Goal: Task Accomplishment & Management: Complete application form

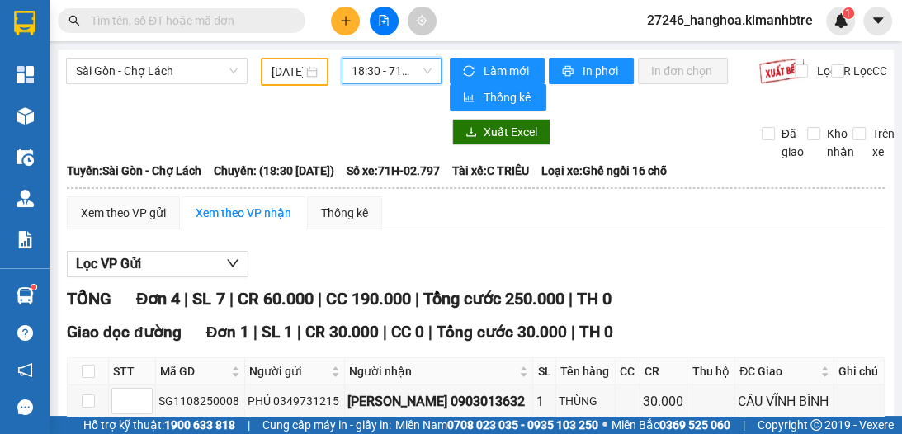
scroll to position [304, 0]
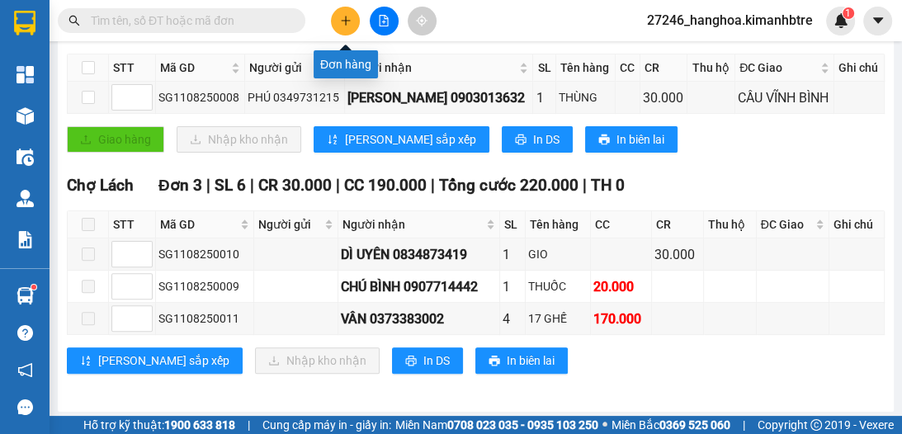
click at [343, 22] on icon "plus" at bounding box center [346, 21] width 12 height 12
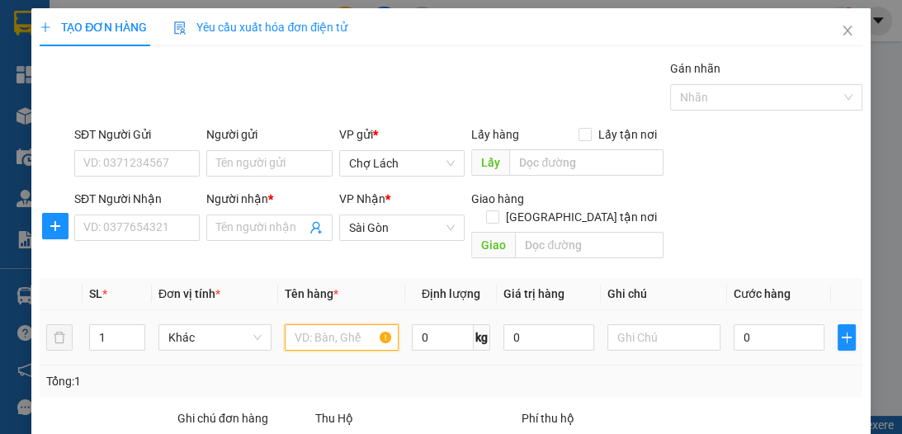
click at [320, 324] on input "text" at bounding box center [341, 337] width 113 height 26
type input "2 GIỎ"
click at [135, 329] on span "up" at bounding box center [136, 334] width 10 height 10
type input "2"
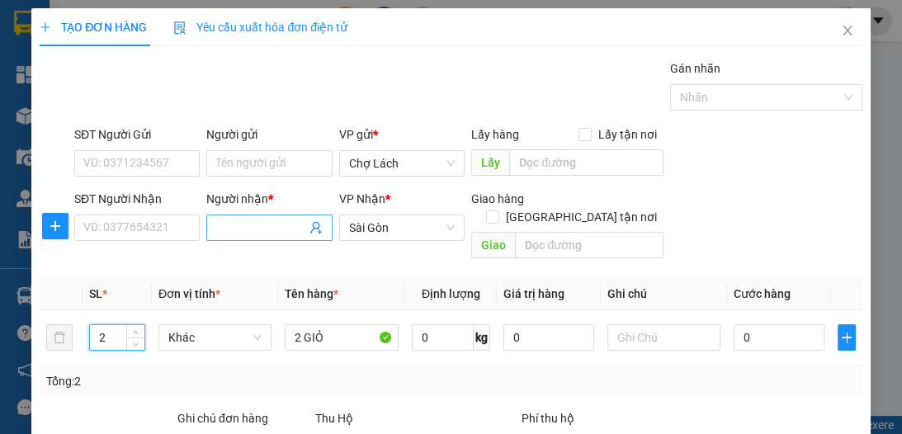
click at [235, 228] on input "Người nhận *" at bounding box center [260, 228] width 89 height 18
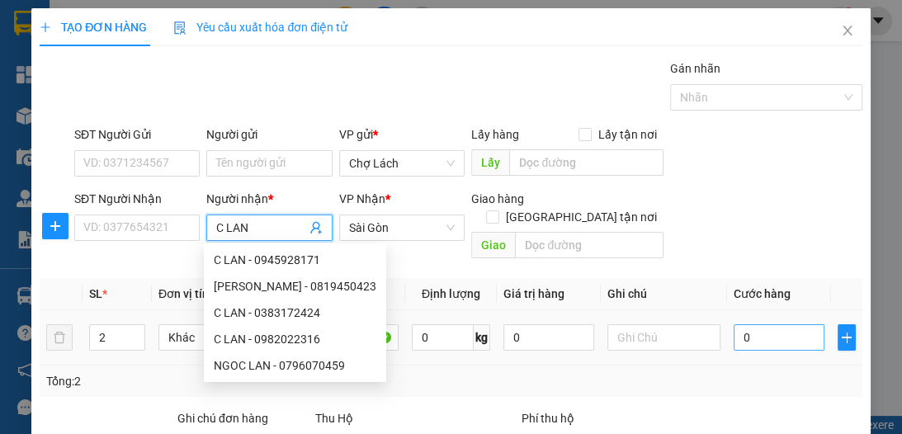
type input "C LAN"
click at [768, 324] on input "0" at bounding box center [779, 337] width 91 height 26
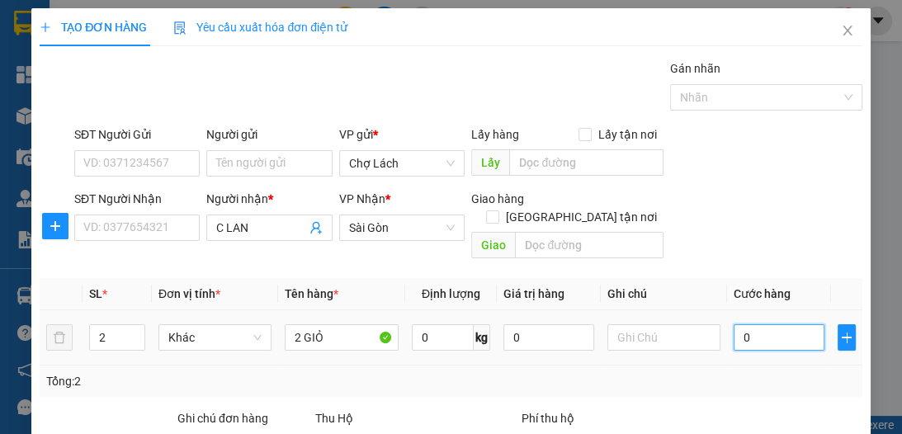
type input "1"
type input "10"
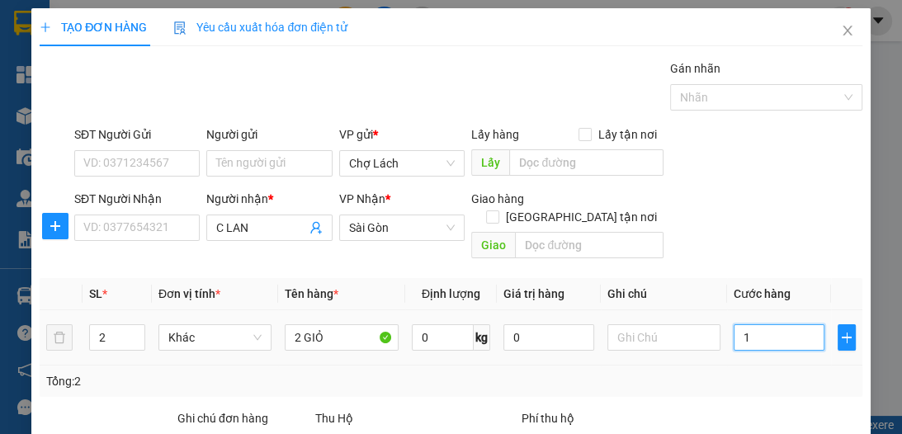
type input "10"
type input "100"
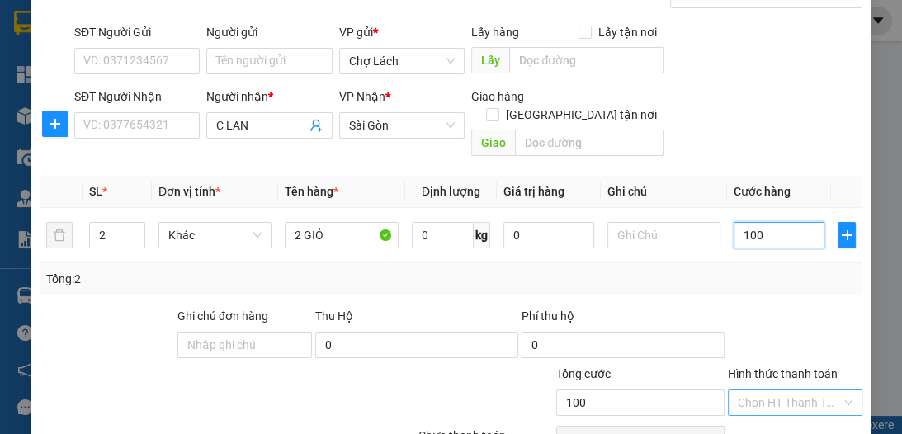
scroll to position [110, 0]
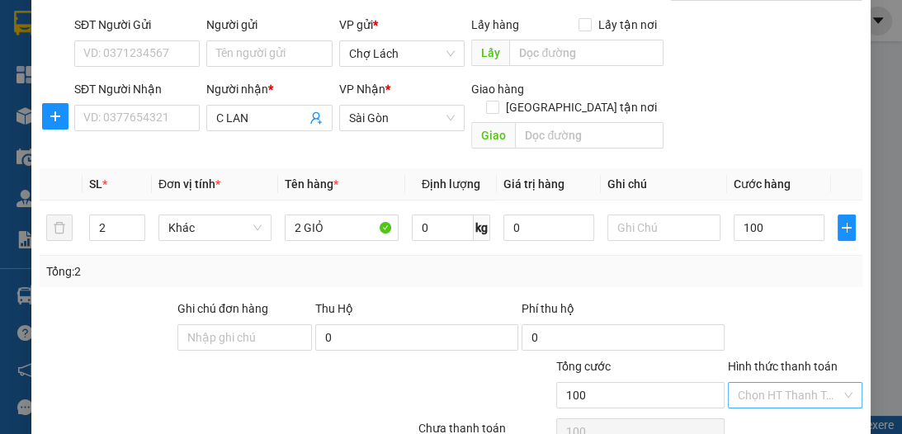
click at [792, 383] on input "Hình thức thanh toán" at bounding box center [789, 395] width 103 height 25
type input "100.000"
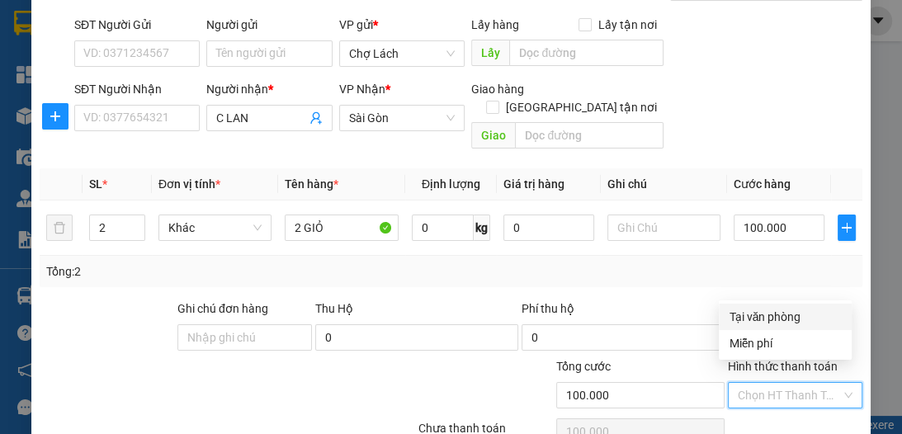
click at [773, 315] on div "Tại văn phòng" at bounding box center [785, 317] width 113 height 18
type input "0"
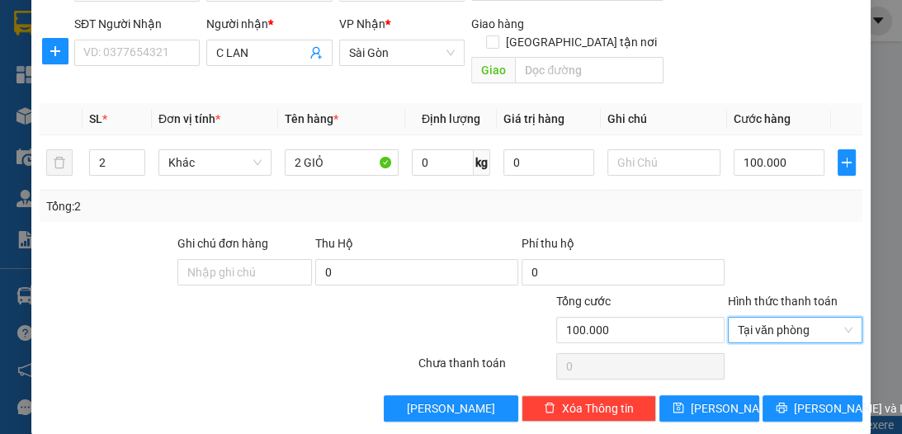
scroll to position [175, 0]
click at [709, 400] on span "[PERSON_NAME]" at bounding box center [735, 409] width 88 height 18
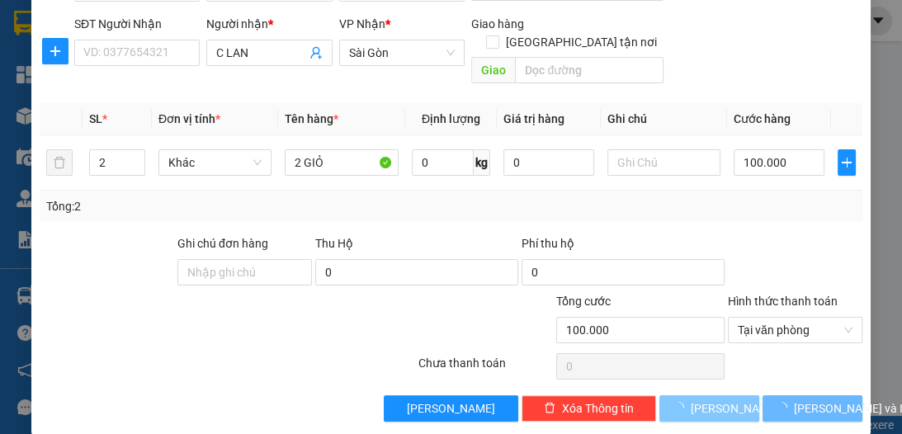
type input "1"
type input "0"
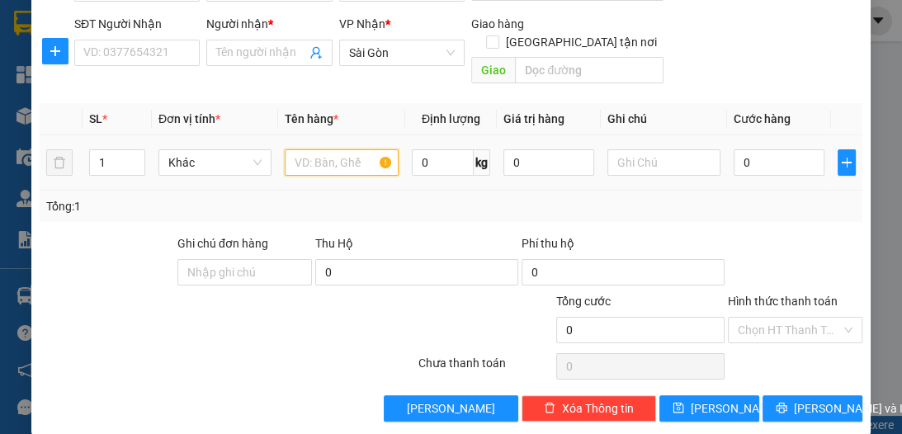
click at [317, 152] on input "text" at bounding box center [341, 162] width 113 height 26
type input "2 BAO"
type input "2"
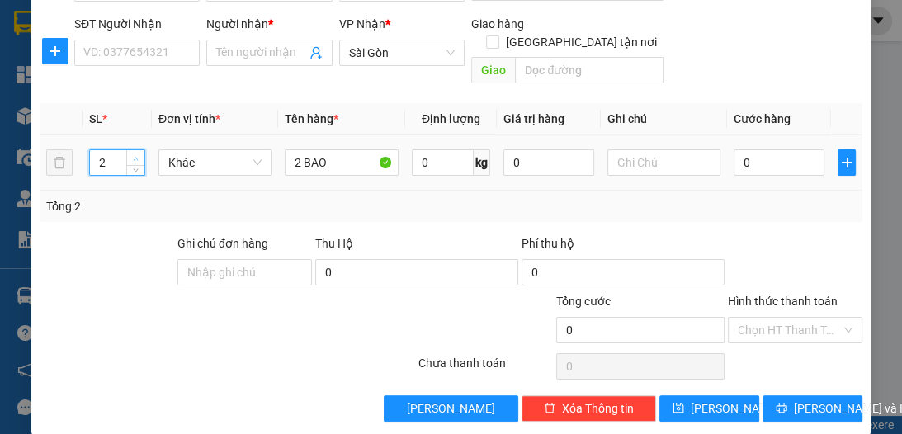
click at [139, 154] on span "up" at bounding box center [136, 159] width 10 height 10
click at [159, 50] on input "SĐT Người Nhận" at bounding box center [136, 53] width 125 height 26
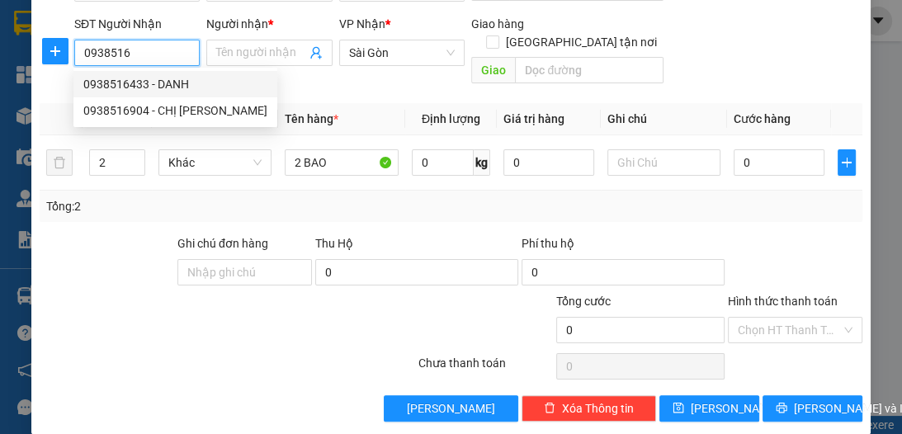
click at [182, 87] on div "0938516433 - DANH" at bounding box center [175, 84] width 184 height 18
type input "0938516433"
type input "DANH"
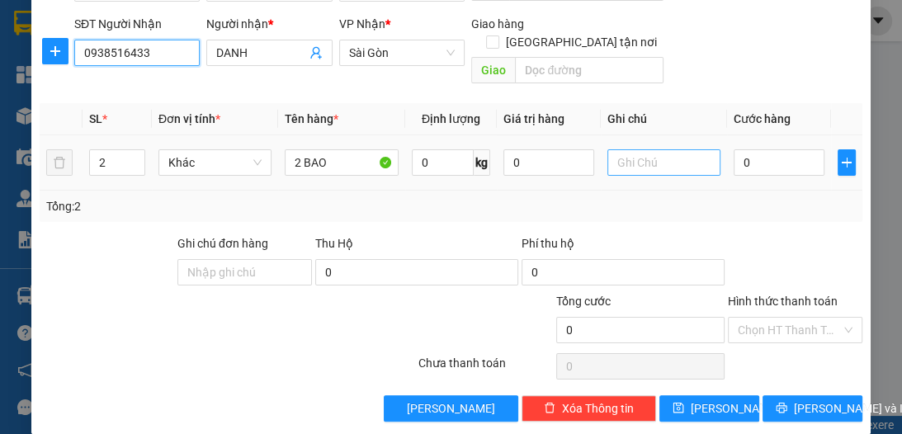
type input "0938516433"
click at [646, 149] on input "text" at bounding box center [664, 162] width 113 height 26
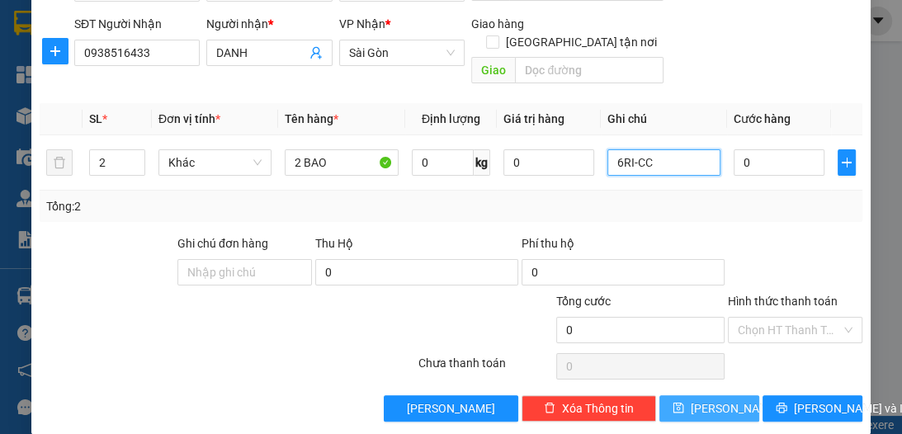
type input "6RI-CC"
click at [716, 400] on span "[PERSON_NAME]" at bounding box center [735, 409] width 88 height 18
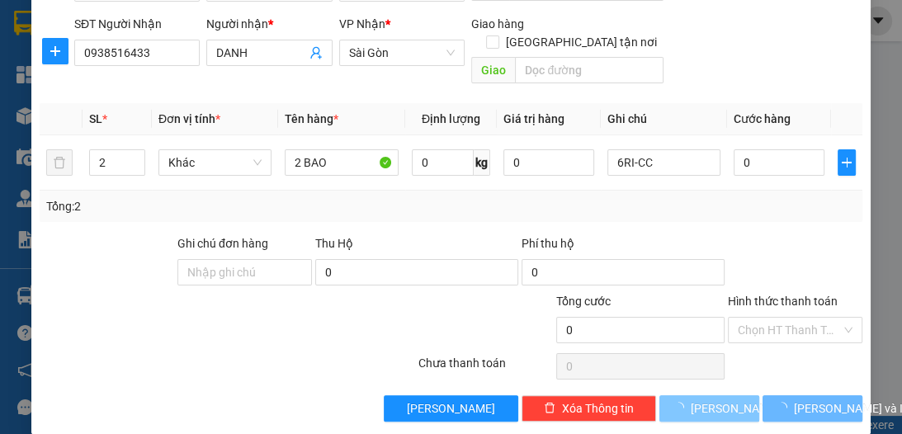
type input "1"
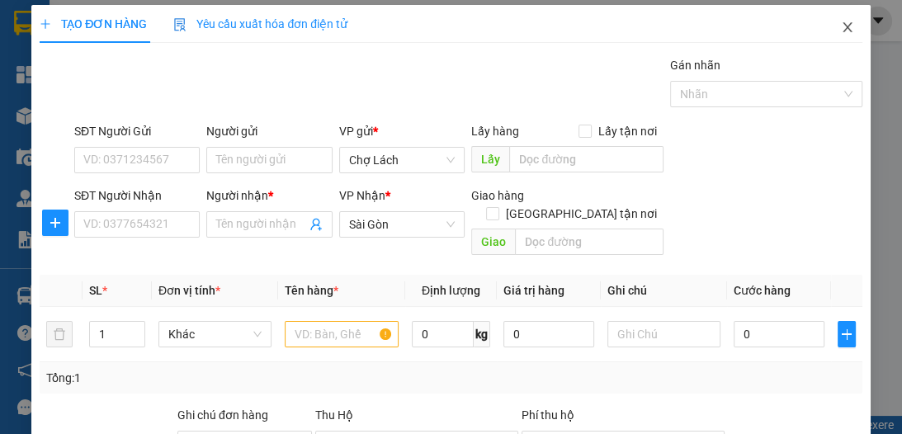
scroll to position [0, 0]
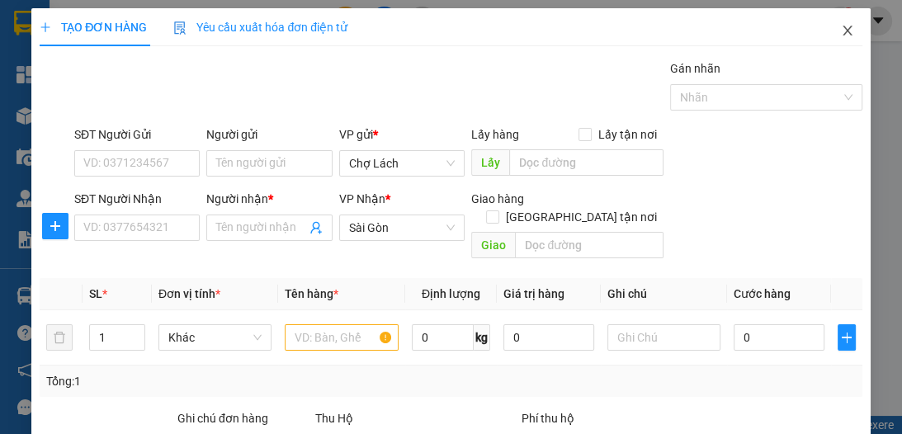
drag, startPoint x: 838, startPoint y: 24, endPoint x: 799, endPoint y: 30, distance: 39.2
click at [838, 24] on span "Close" at bounding box center [848, 31] width 46 height 46
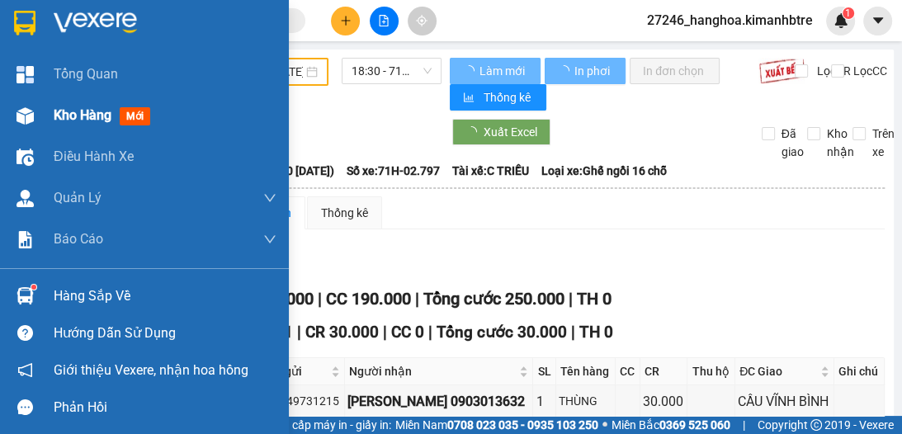
click at [73, 116] on span "Kho hàng" at bounding box center [83, 115] width 58 height 16
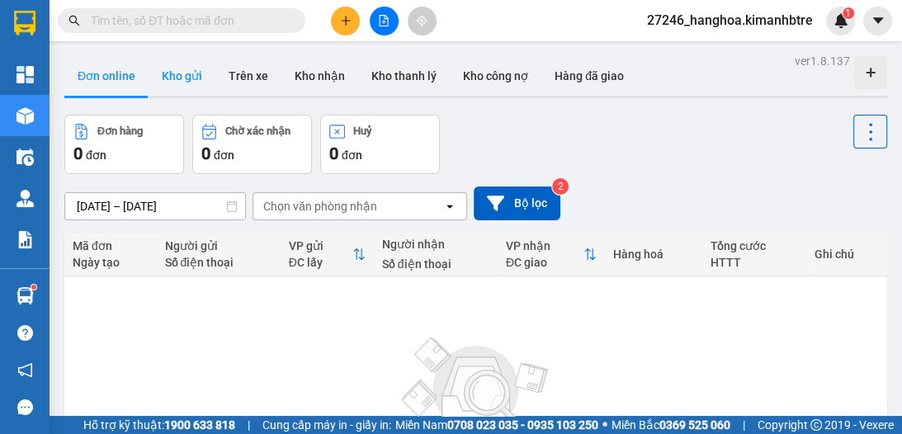
click at [193, 75] on button "Kho gửi" at bounding box center [182, 76] width 67 height 40
type input "[DATE] – [DATE]"
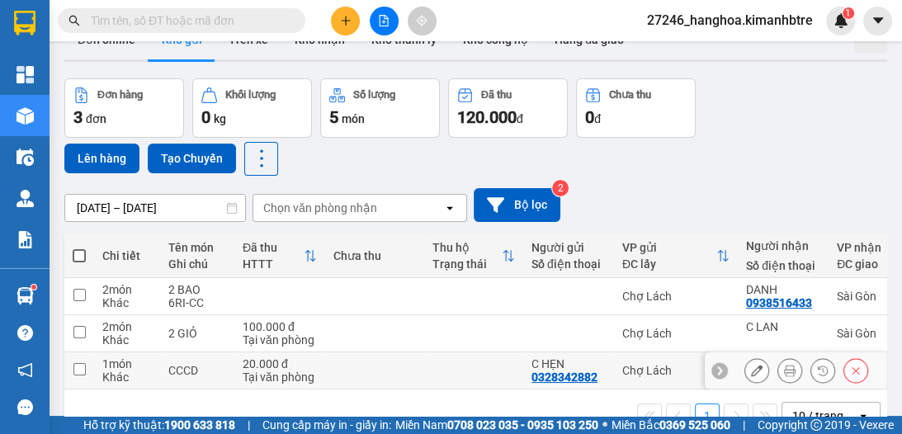
scroll to position [83, 0]
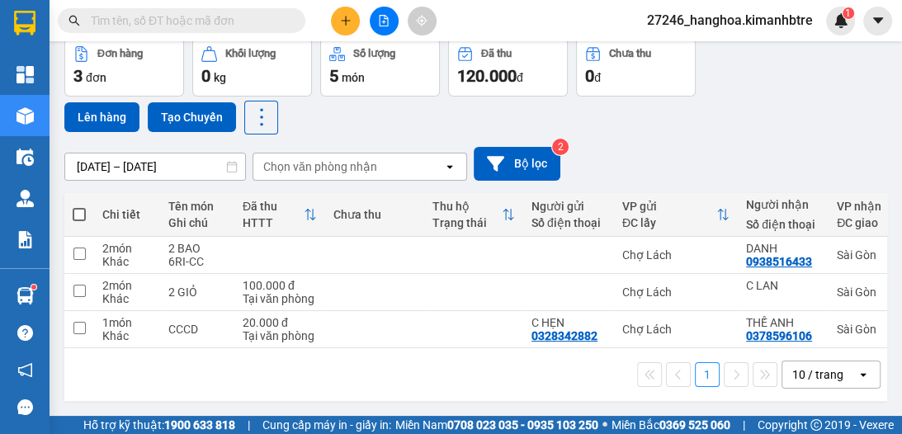
click at [842, 368] on div "10 / trang" at bounding box center [820, 375] width 74 height 26
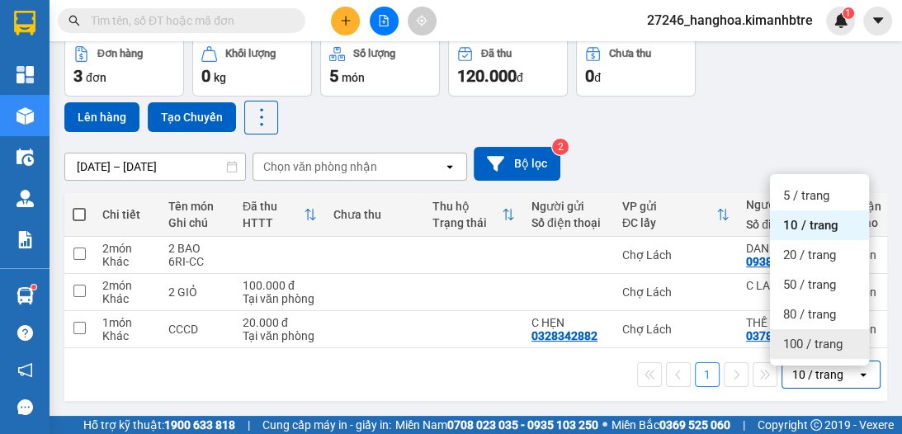
click at [818, 340] on span "100 / trang" at bounding box center [812, 344] width 59 height 17
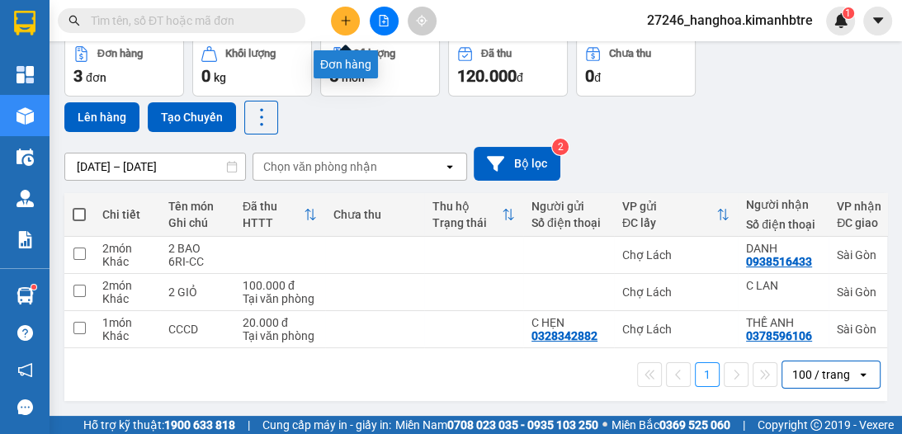
click at [338, 19] on button at bounding box center [345, 21] width 29 height 29
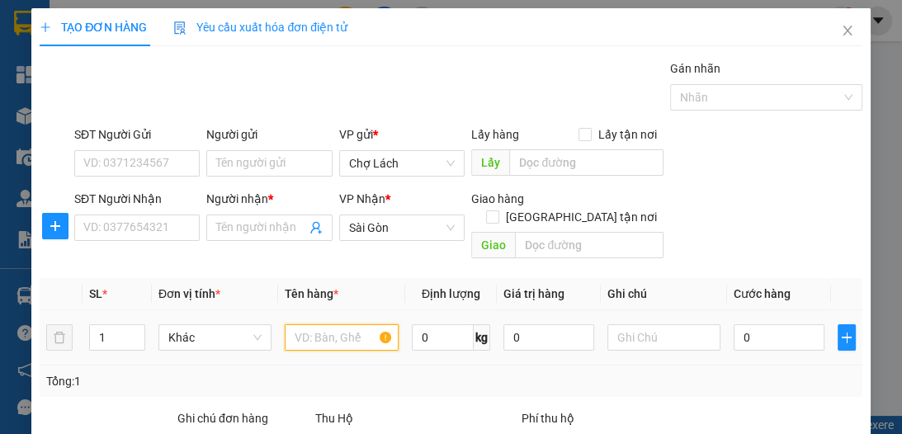
click at [299, 324] on input "text" at bounding box center [341, 337] width 113 height 26
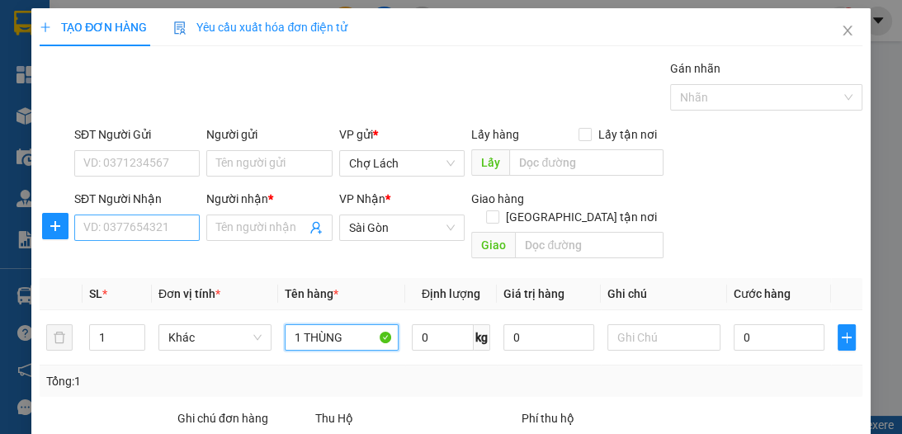
type input "1 THÙNG"
click at [149, 220] on input "SĐT Người Nhận" at bounding box center [136, 228] width 125 height 26
click at [153, 222] on input "SĐT Người Nhận" at bounding box center [136, 228] width 125 height 26
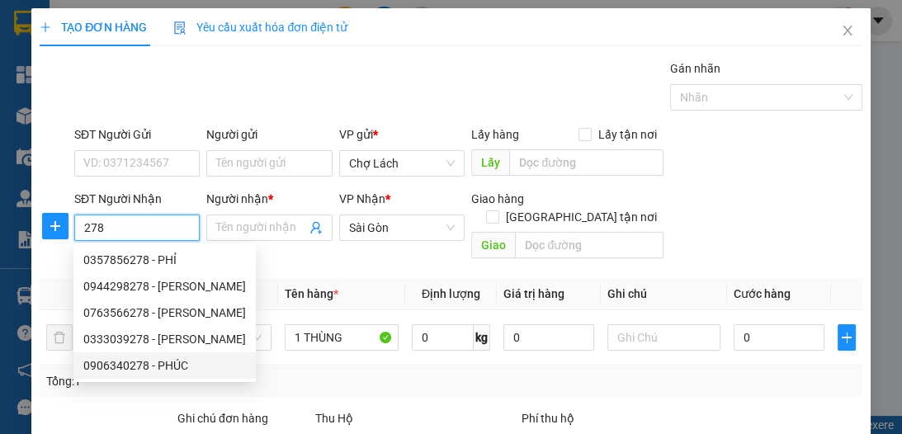
click at [169, 366] on div "0906340278 - PHÚC" at bounding box center [164, 366] width 163 height 18
type input "0906340278"
type input "PHÚC"
type input "BẰNG LĂNG TÍM"
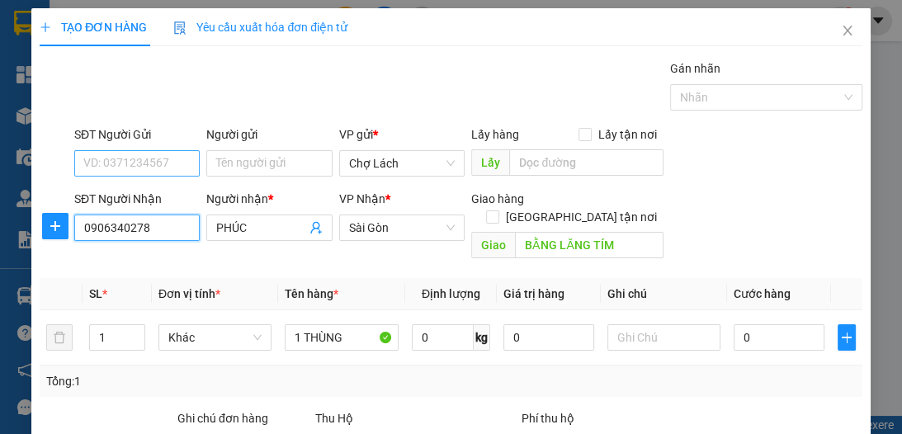
type input "0906340278"
click at [152, 151] on input "SĐT Người Gửi" at bounding box center [136, 163] width 125 height 26
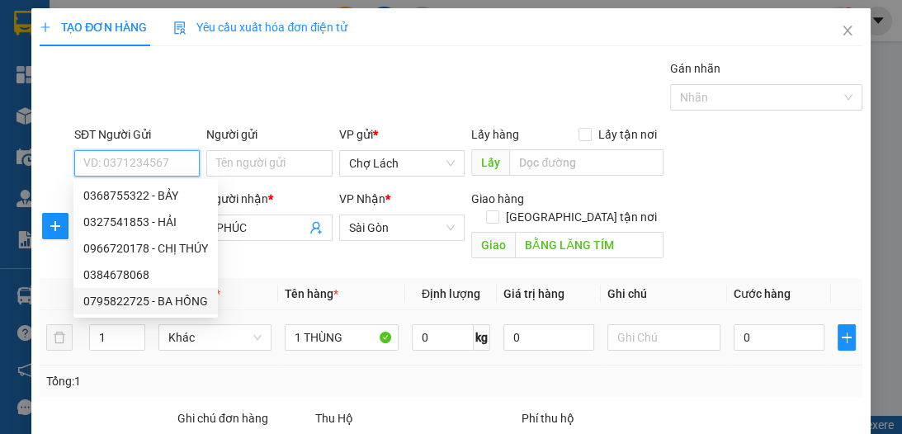
drag, startPoint x: 176, startPoint y: 297, endPoint x: 182, endPoint y: 291, distance: 8.8
click at [177, 297] on div "0795822725 - BA HỒNG" at bounding box center [145, 301] width 125 height 18
type input "0795822725"
type input "BA [DEMOGRAPHIC_DATA]"
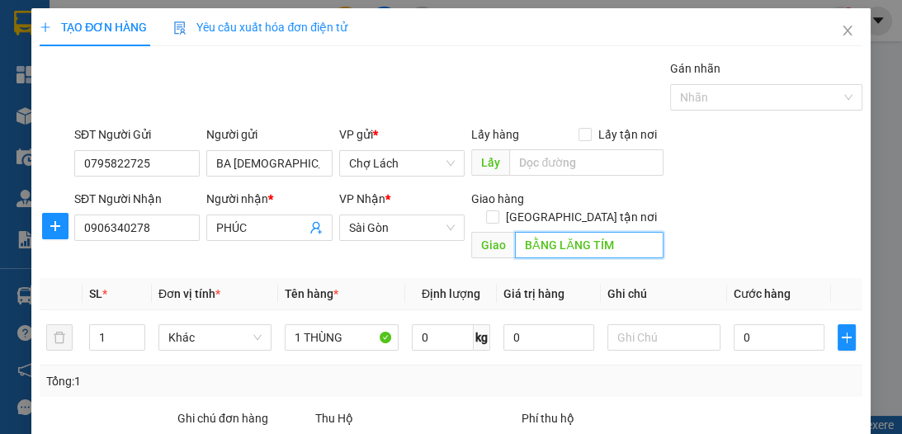
click at [609, 232] on input "BẰNG LĂNG TÍM" at bounding box center [589, 245] width 149 height 26
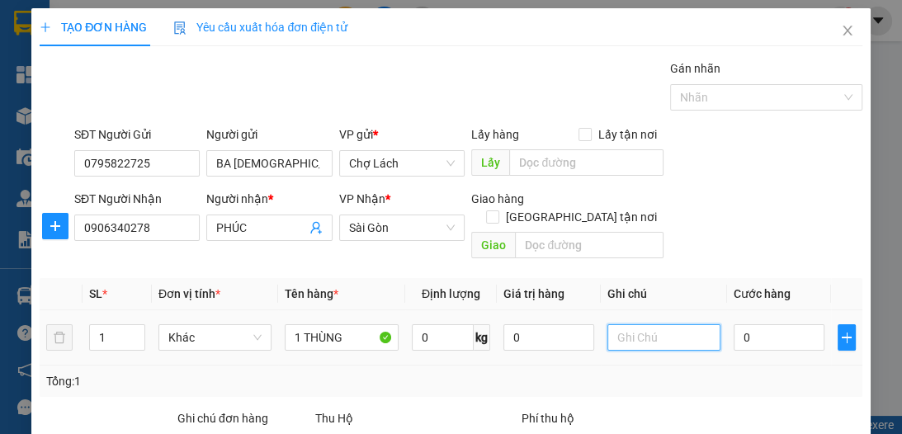
drag, startPoint x: 627, startPoint y: 315, endPoint x: 559, endPoint y: 302, distance: 69.6
click at [608, 324] on input "text" at bounding box center [664, 337] width 113 height 26
type input "6RI"
click at [739, 324] on input "0" at bounding box center [779, 337] width 91 height 26
type input "3"
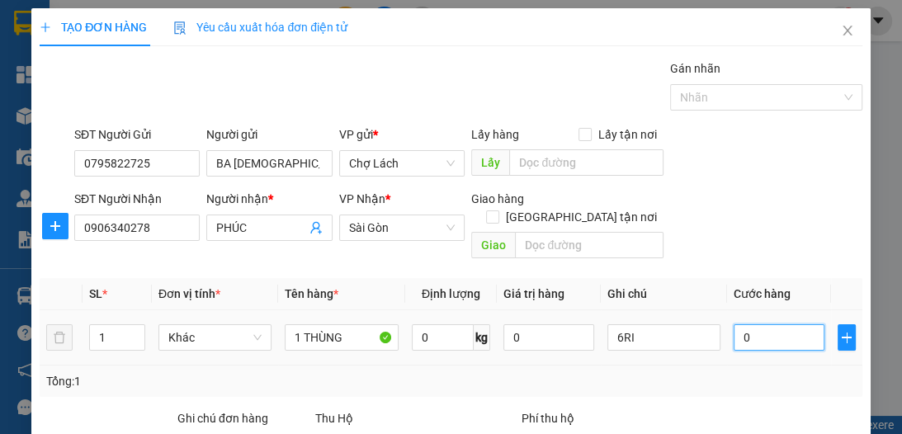
type input "3"
type input "30"
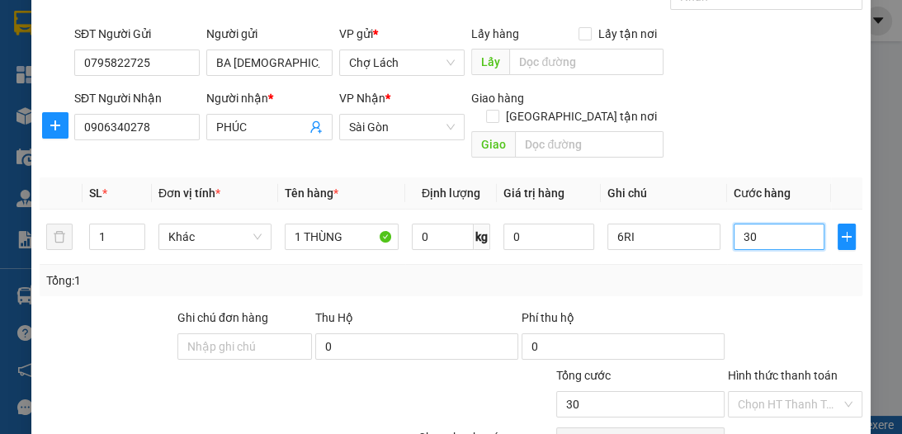
scroll to position [132, 0]
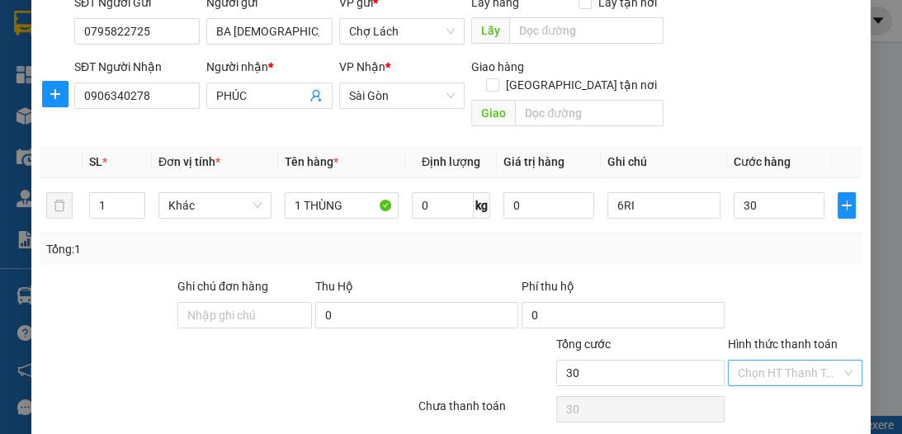
click at [740, 361] on input "Hình thức thanh toán" at bounding box center [789, 373] width 103 height 25
type input "30.000"
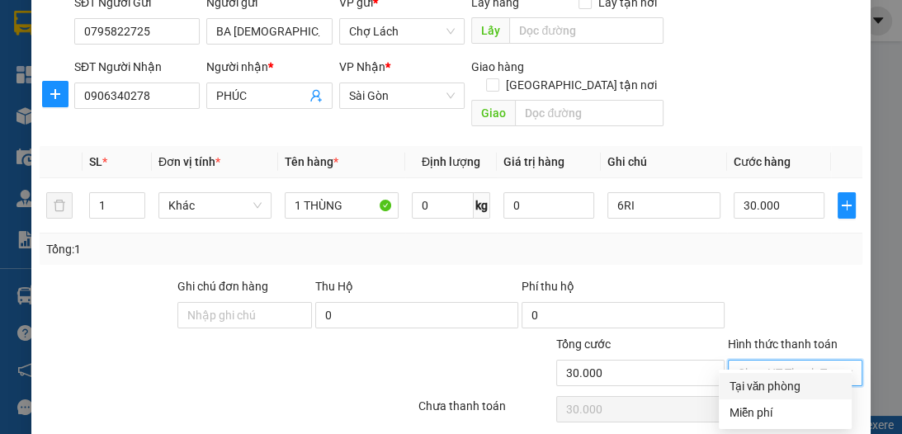
click at [752, 386] on div "Tại văn phòng" at bounding box center [785, 386] width 113 height 18
type input "0"
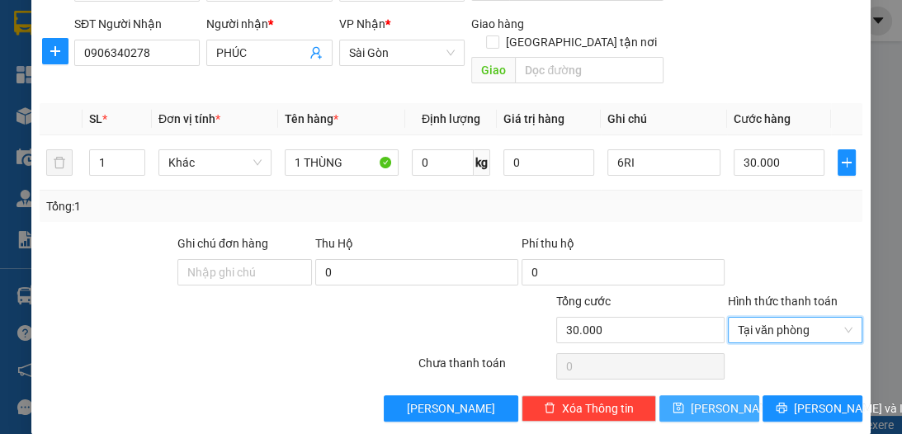
click at [717, 400] on span "[PERSON_NAME]" at bounding box center [735, 409] width 88 height 18
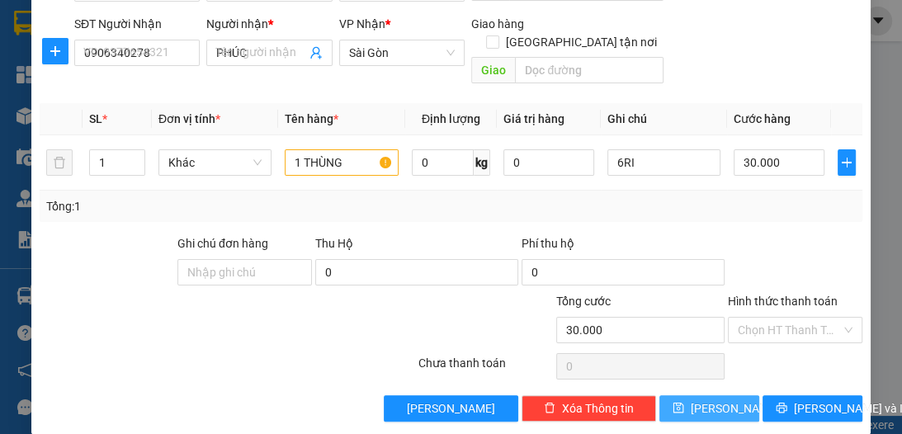
type input "0"
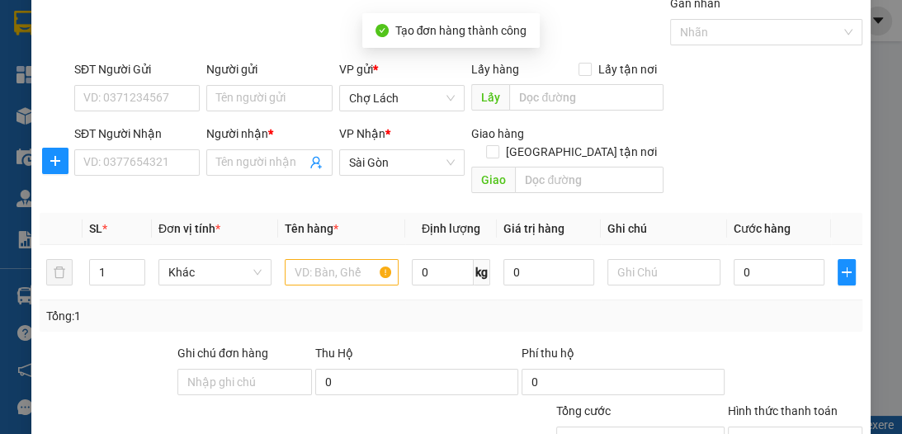
scroll to position [0, 0]
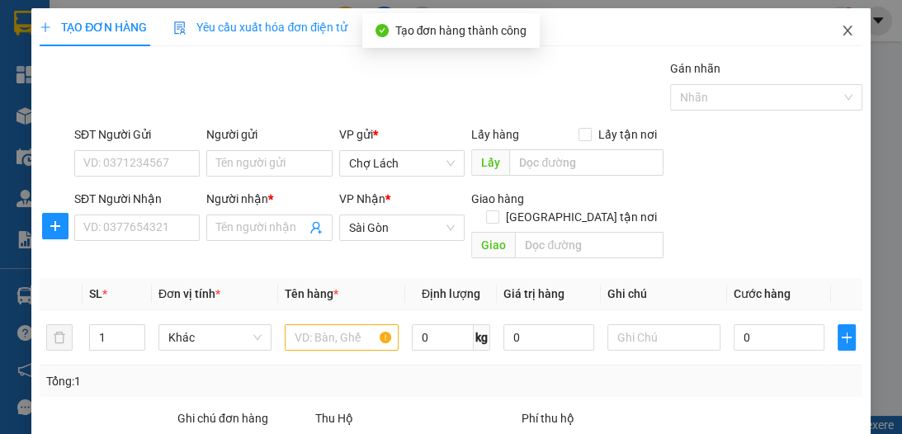
drag, startPoint x: 841, startPoint y: 26, endPoint x: 700, endPoint y: 2, distance: 143.2
click at [841, 26] on icon "close" at bounding box center [847, 30] width 13 height 13
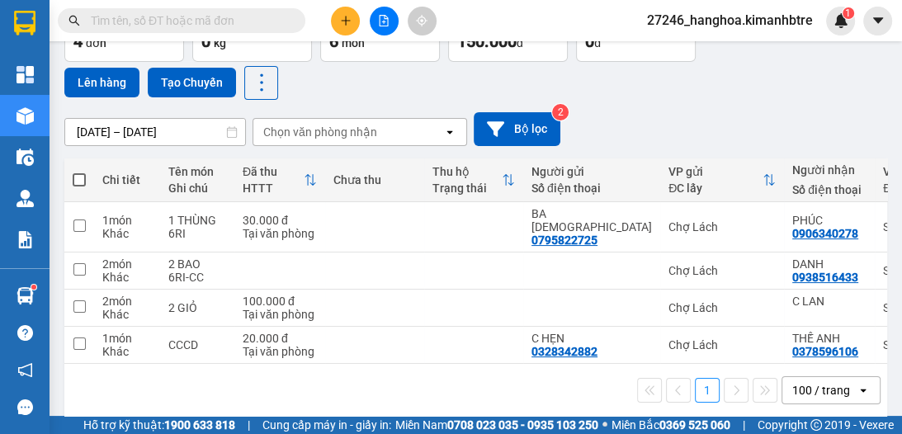
scroll to position [120, 0]
